Goal: Information Seeking & Learning: Learn about a topic

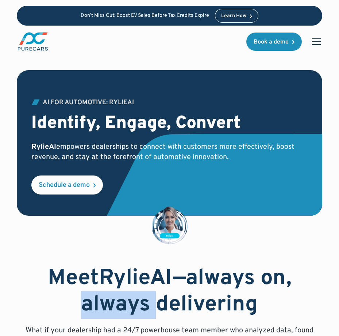
click at [88, 321] on div "Meet [PERSON_NAME] —always on, always delivering What if your dealership had a …" at bounding box center [170, 310] width 304 height 91
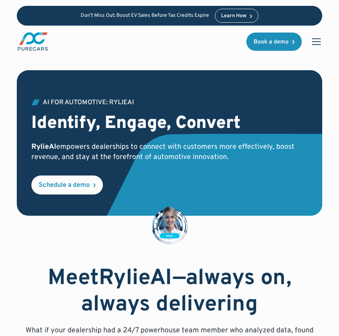
click at [88, 321] on div "Meet [PERSON_NAME] —always on, always delivering What if your dealership had a …" at bounding box center [170, 310] width 304 height 91
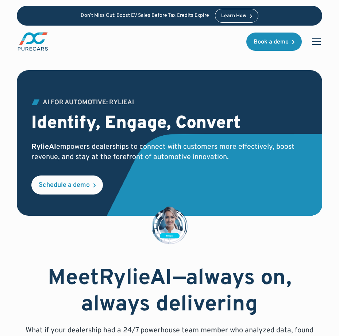
drag, startPoint x: 0, startPoint y: 0, endPoint x: 88, endPoint y: 321, distance: 332.6
click at [88, 321] on div "Meet [PERSON_NAME] —always on, always delivering What if your dealership had a …" at bounding box center [170, 310] width 304 height 91
